Goal: Information Seeking & Learning: Learn about a topic

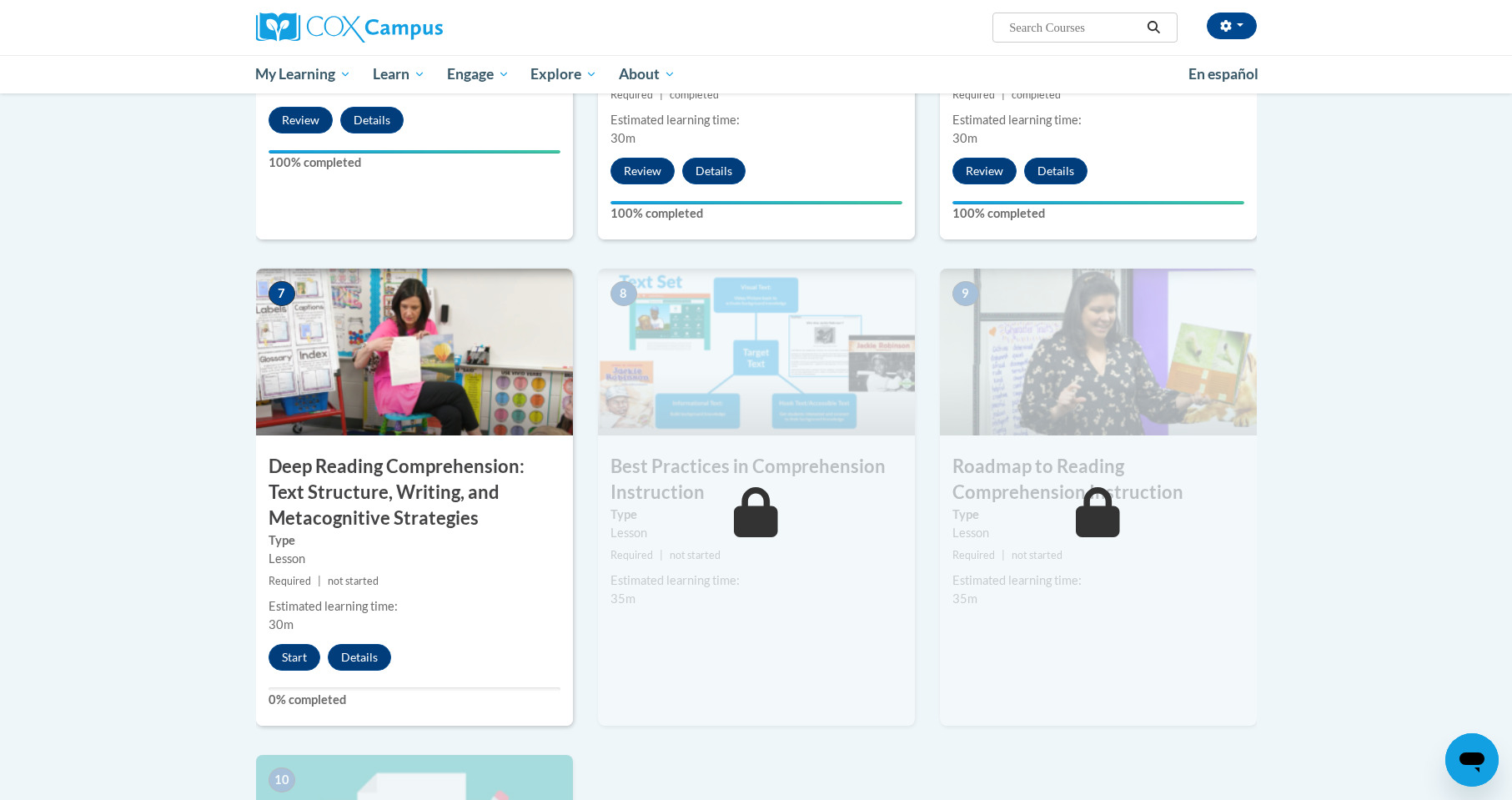
click at [635, 688] on div "8 Best Practices in Comprehension Instruction Type Lesson Required | not starte…" at bounding box center [757, 496] width 317 height 457
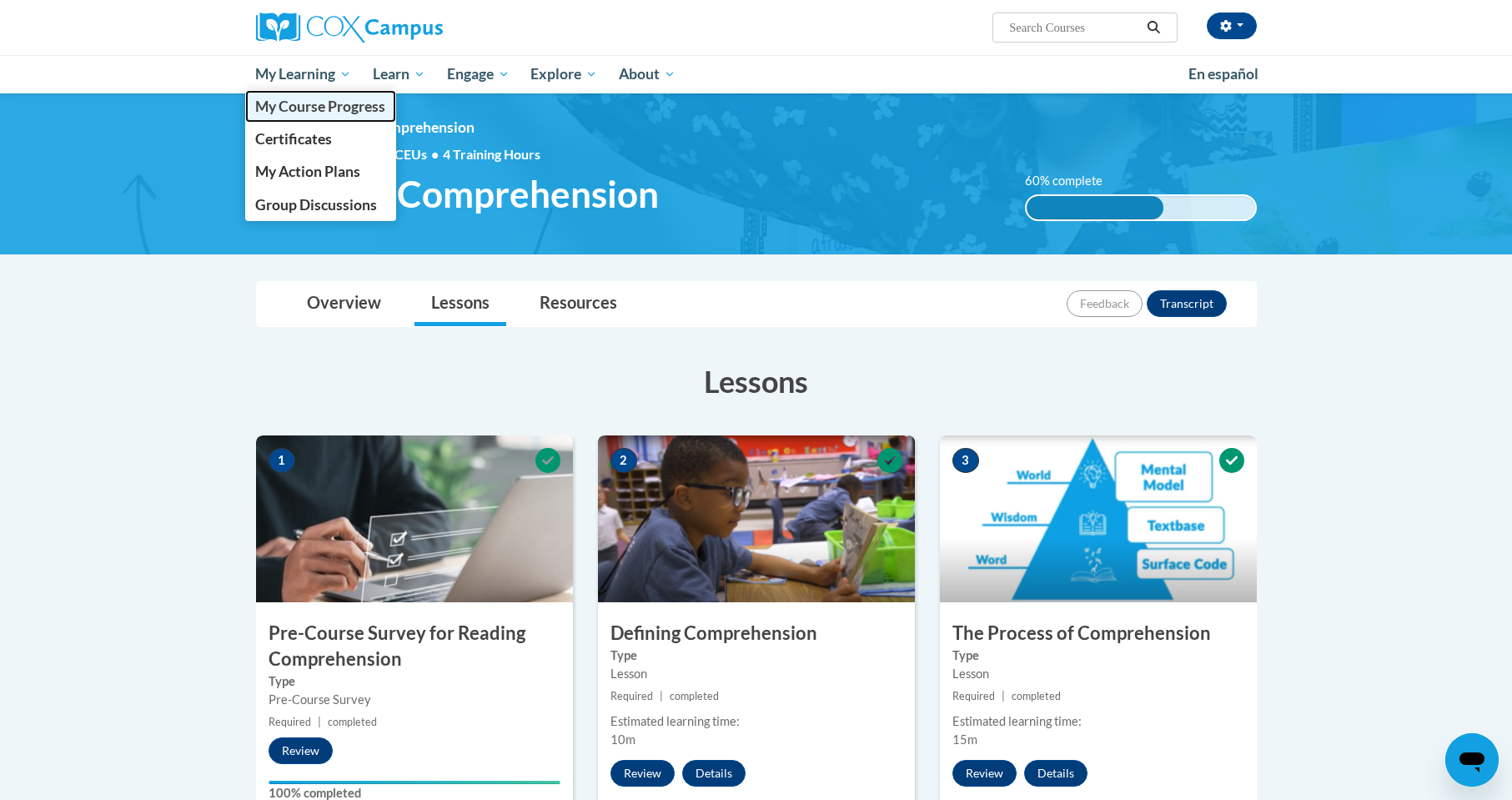
click at [316, 102] on span "My Course Progress" at bounding box center [320, 106] width 130 height 18
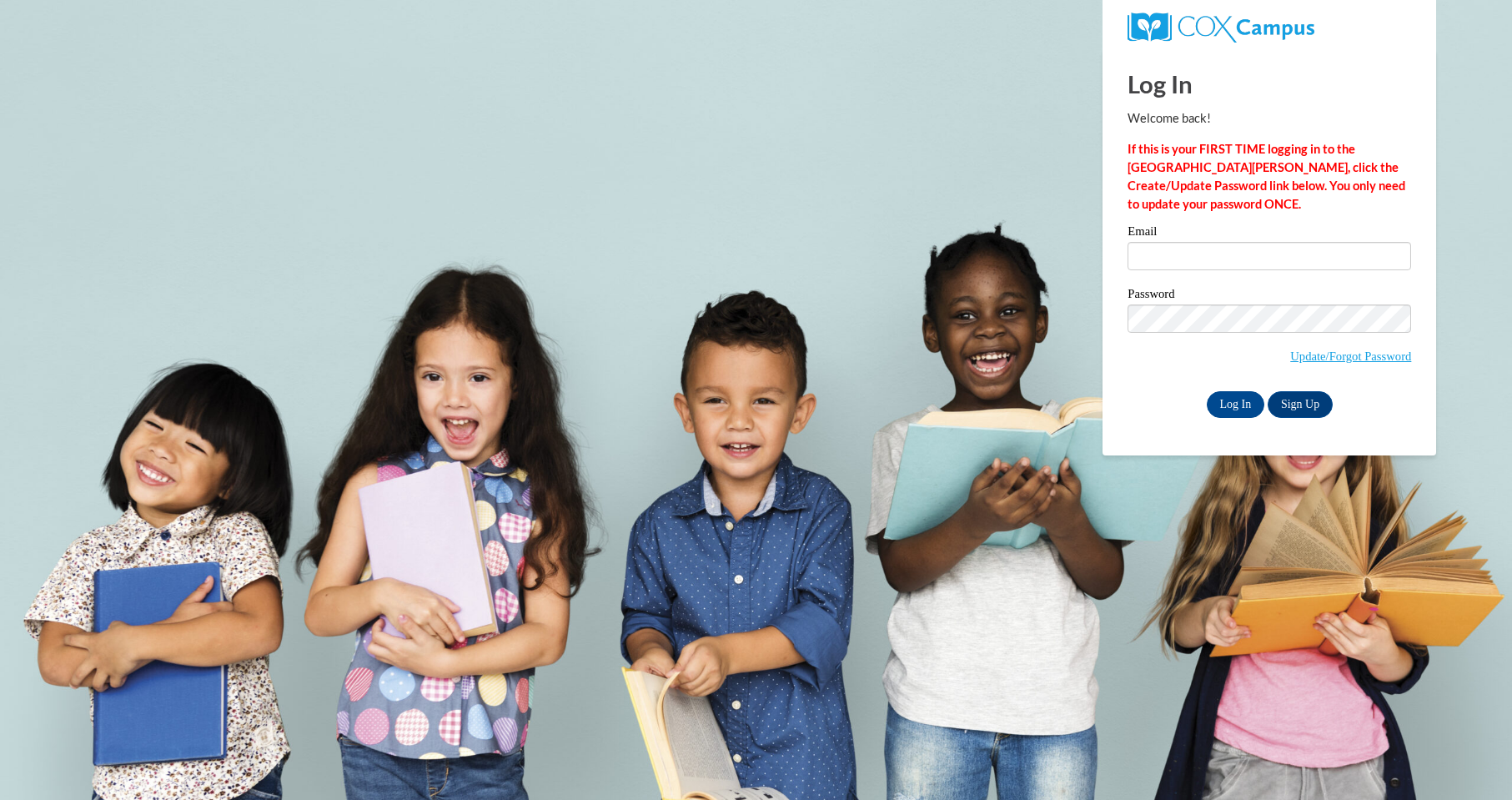
click at [1331, 255] on input "Email" at bounding box center [1269, 256] width 283 height 28
type input "[EMAIL_ADDRESS][PERSON_NAME][DOMAIN_NAME]"
click at [1225, 407] on input "Log In" at bounding box center [1236, 404] width 58 height 26
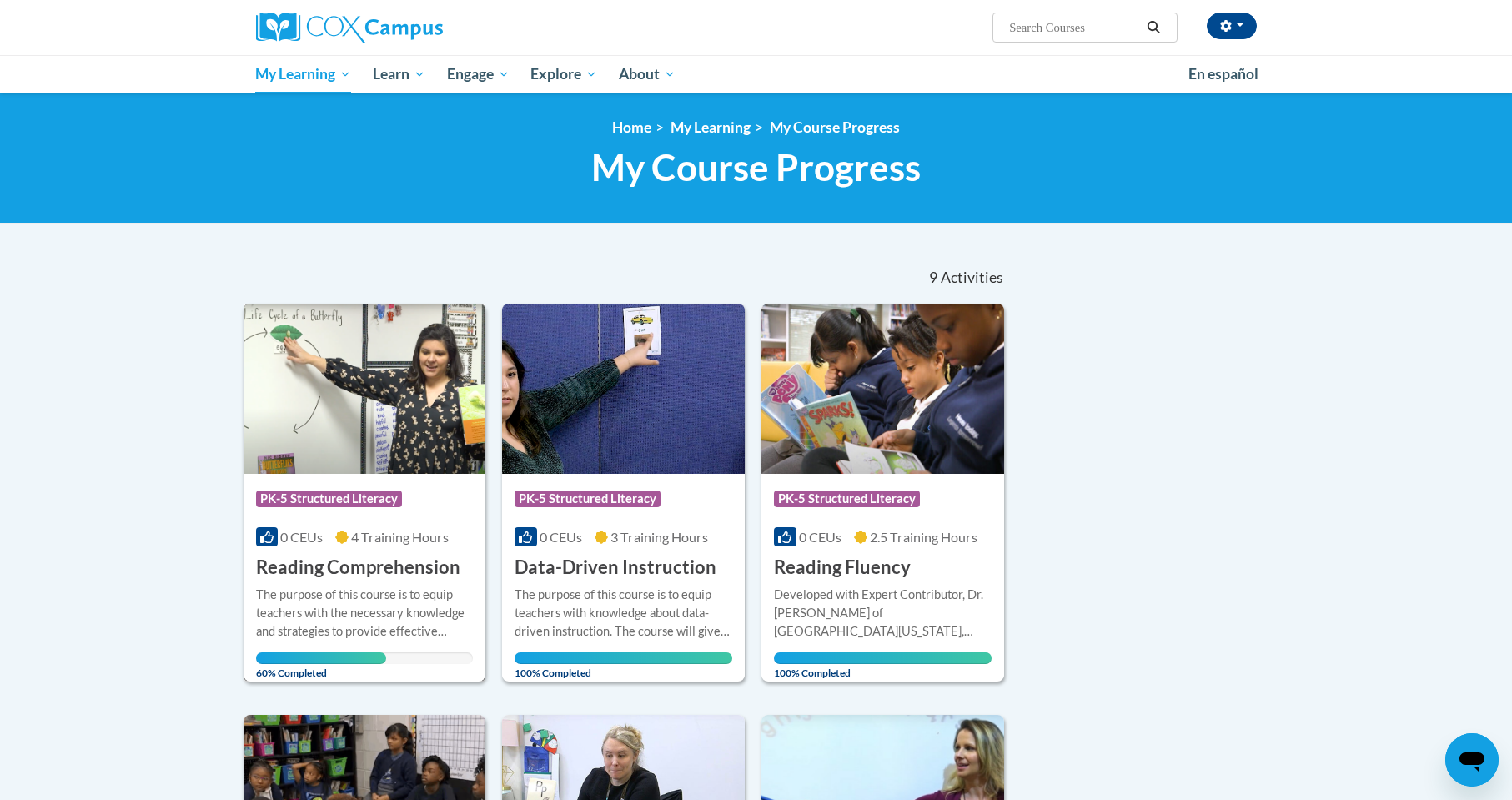
click at [359, 553] on div "Course Category: PK-5 Structured Literacy 0 CEUs 4 Training Hours COURSE Readin…" at bounding box center [365, 526] width 243 height 106
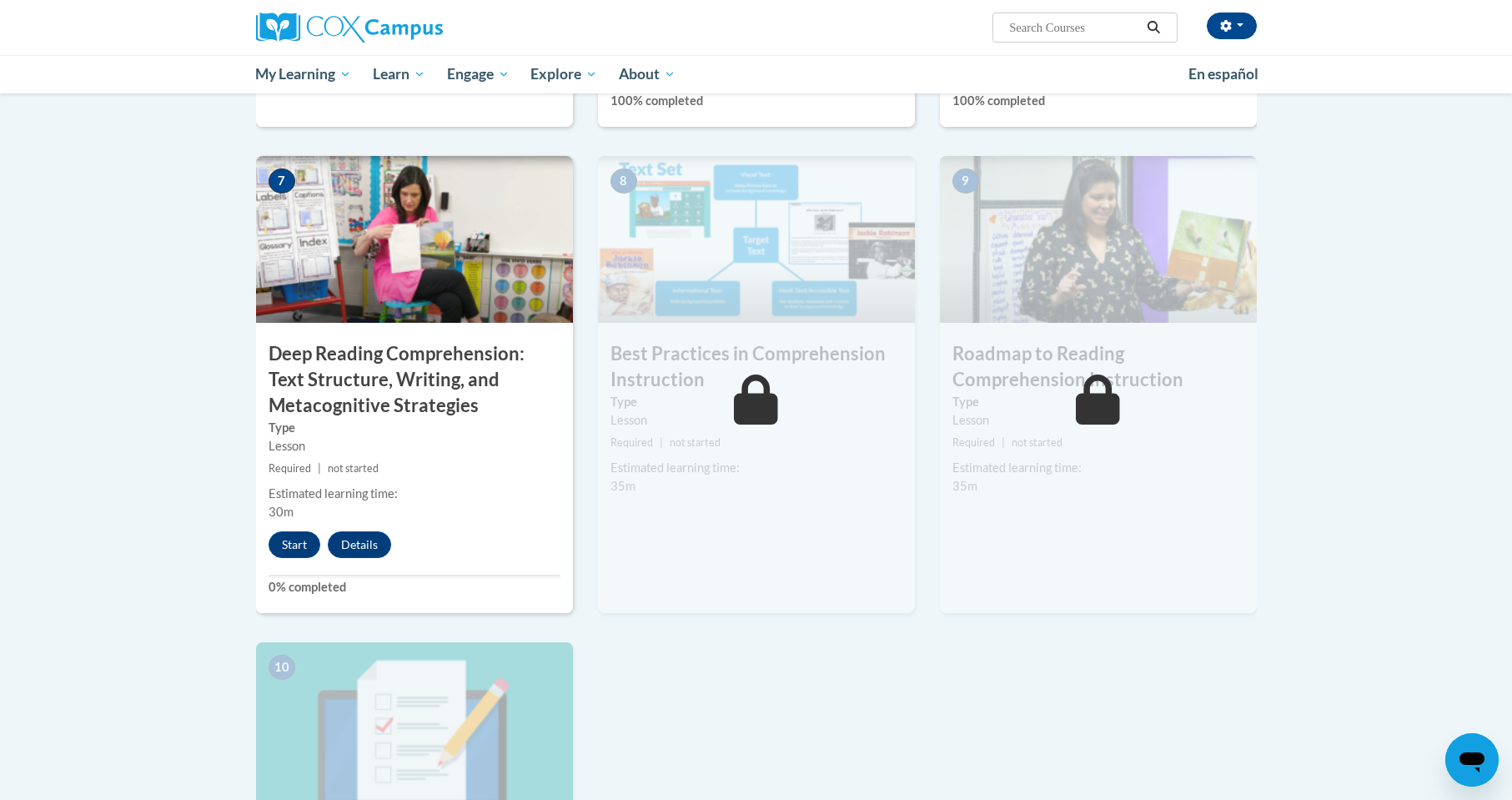
scroll to position [1142, 0]
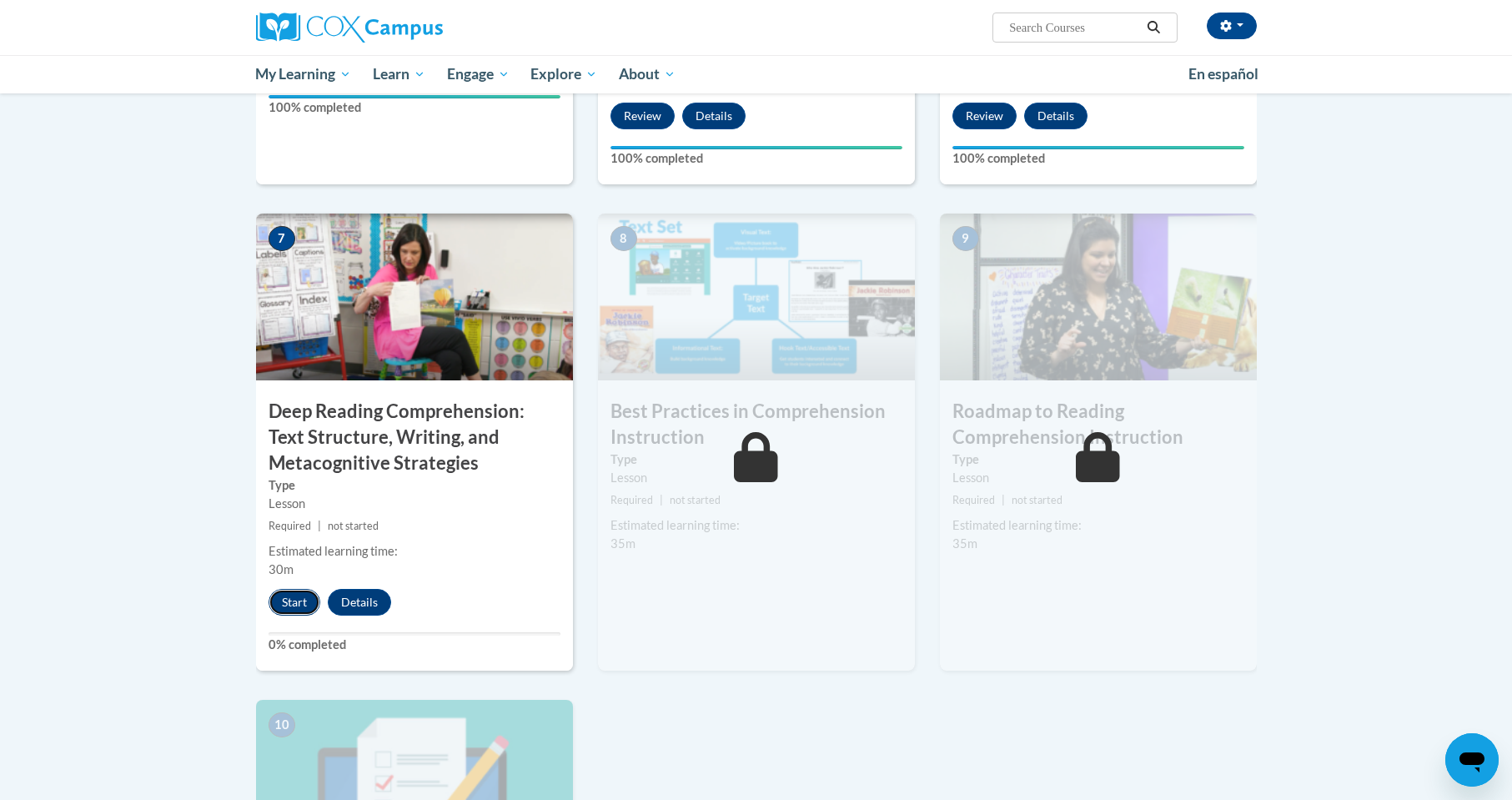
click at [305, 605] on button "Start" at bounding box center [294, 602] width 52 height 26
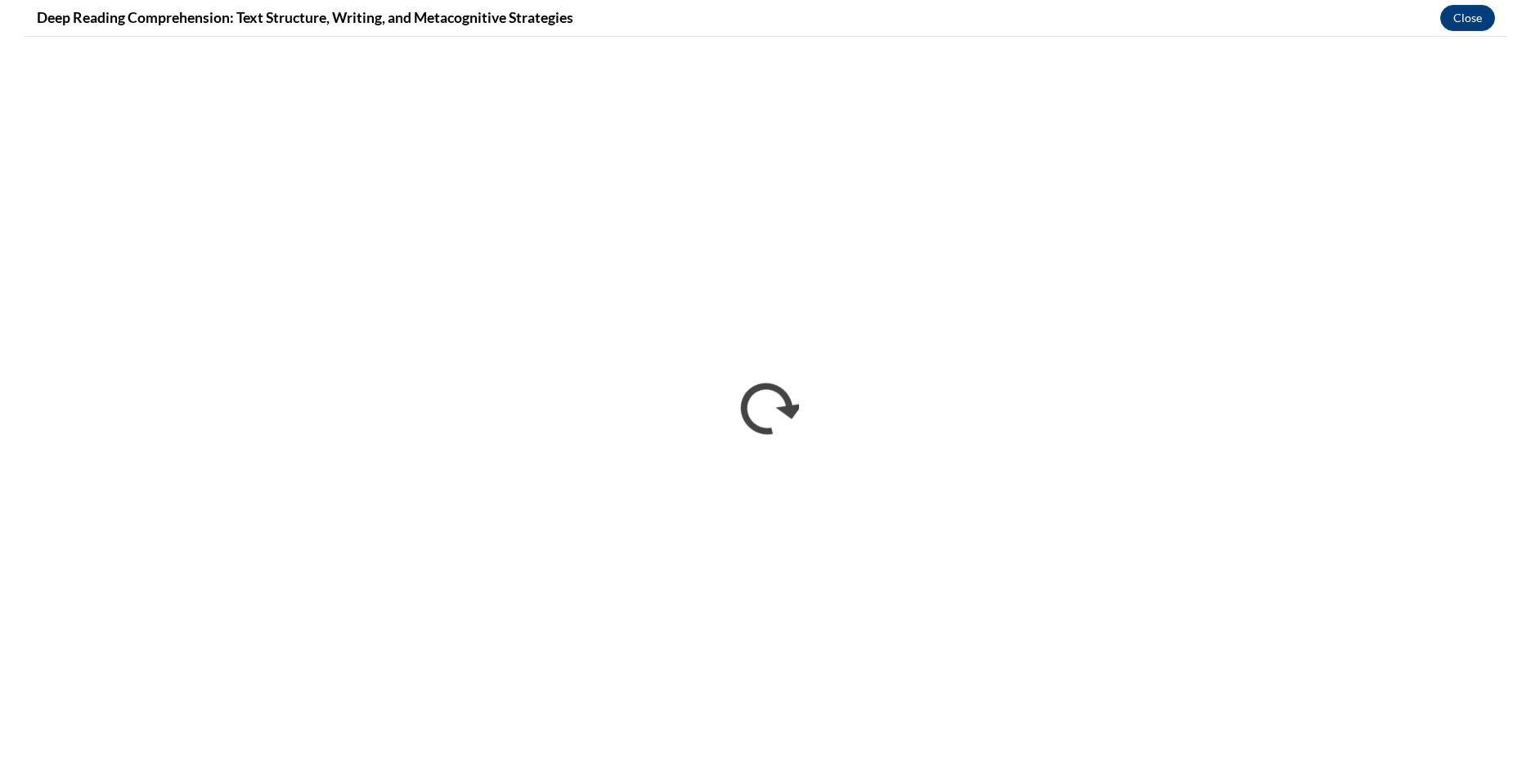
scroll to position [0, 0]
